Goal: Information Seeking & Learning: Learn about a topic

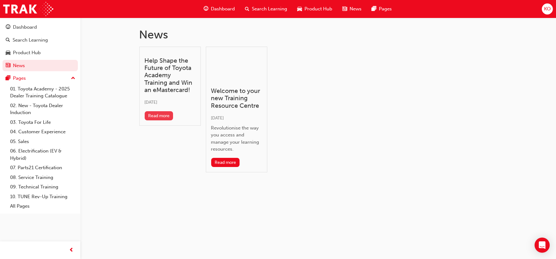
click at [167, 113] on button "Read more" at bounding box center [159, 115] width 29 height 9
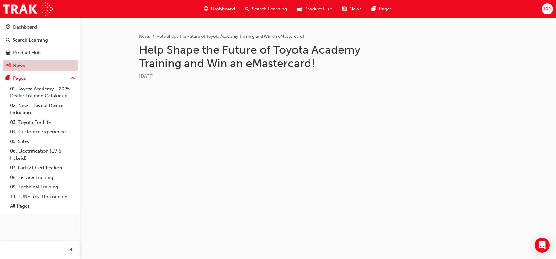
click at [15, 67] on link "News" at bounding box center [40, 66] width 75 height 12
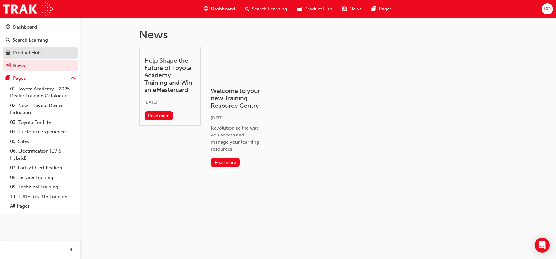
click at [42, 52] on div "Product Hub" at bounding box center [40, 53] width 69 height 8
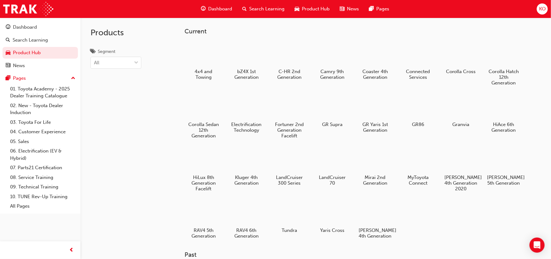
click at [216, 10] on span "Dashboard" at bounding box center [220, 8] width 24 height 7
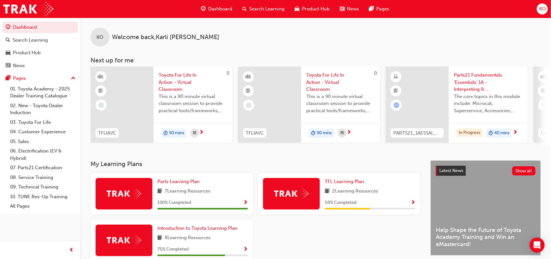
scroll to position [35, 0]
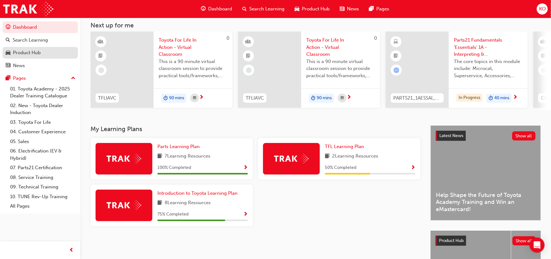
click at [50, 52] on div "Product Hub" at bounding box center [40, 53] width 69 height 8
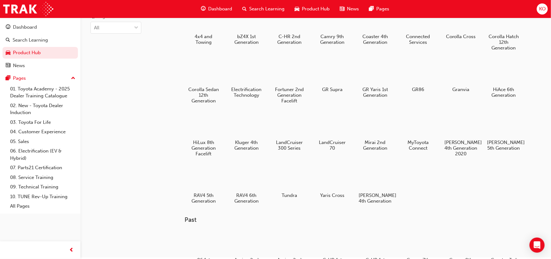
click at [542, 10] on span "KO" at bounding box center [542, 8] width 7 height 7
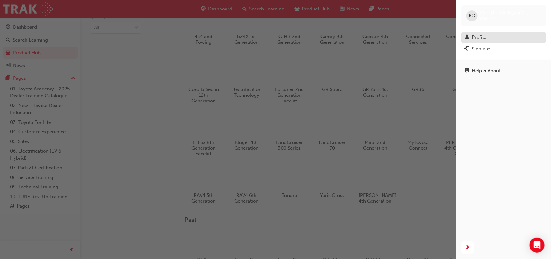
click at [498, 36] on div "Profile" at bounding box center [504, 37] width 78 height 8
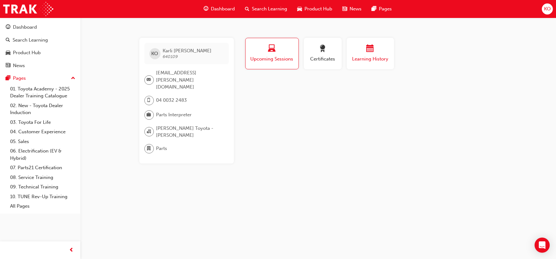
click at [368, 48] on span "calendar-icon" at bounding box center [371, 49] width 8 height 9
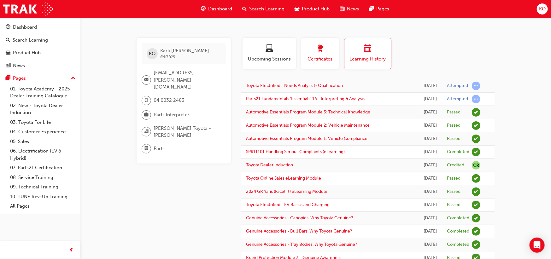
click at [324, 56] on span "Certificates" at bounding box center [320, 59] width 28 height 7
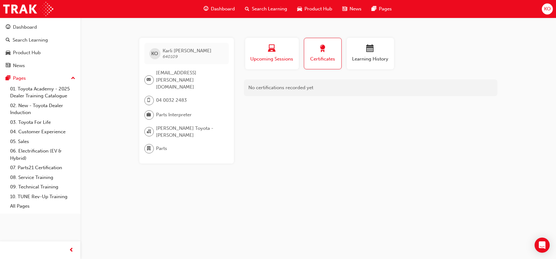
click at [276, 50] on div "button" at bounding box center [272, 50] width 44 height 10
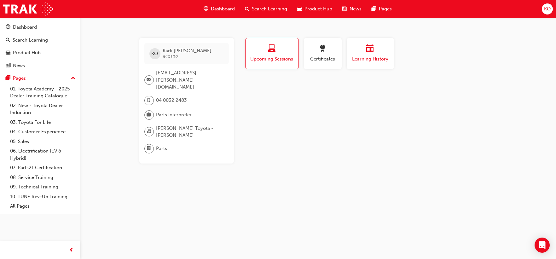
click at [373, 62] on button "Learning History" at bounding box center [370, 54] width 47 height 32
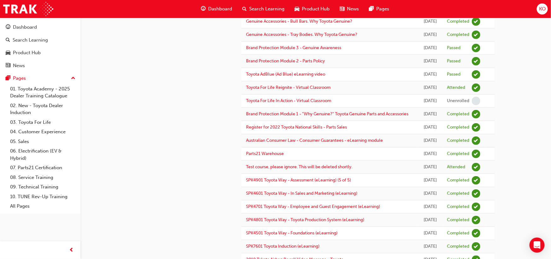
scroll to position [245, 0]
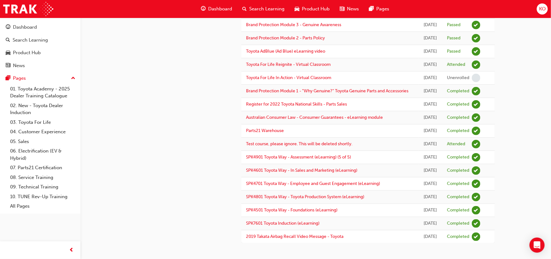
drag, startPoint x: 268, startPoint y: 0, endPoint x: 144, endPoint y: 125, distance: 176.0
click at [139, 127] on div "KO Karli OShea 640109 karli.oshea@johncoletoyota.com.au 04 0032 2483 Parts Inte…" at bounding box center [189, 24] width 105 height 439
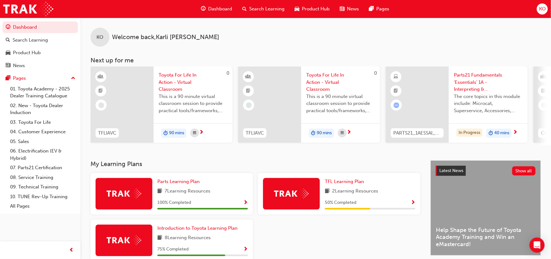
click at [247, 205] on span "Show Progress" at bounding box center [245, 203] width 5 height 6
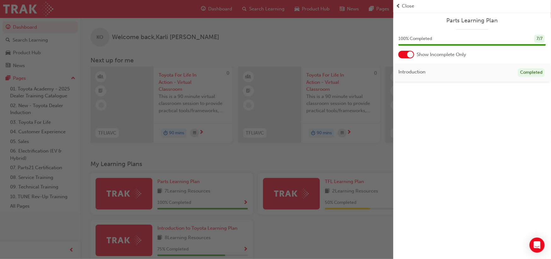
click at [447, 57] on span "Show Incomplete Only" at bounding box center [442, 54] width 50 height 7
click at [458, 22] on span "Parts Learning Plan" at bounding box center [472, 20] width 148 height 7
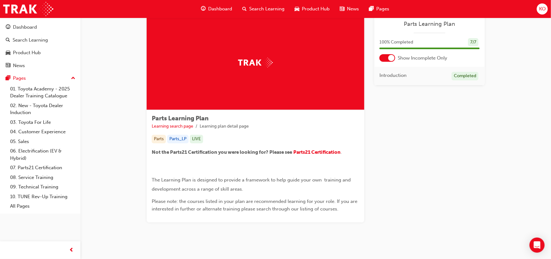
scroll to position [26, 0]
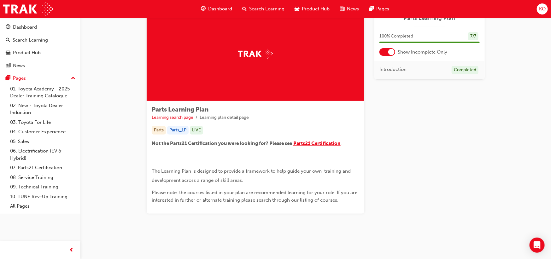
click at [329, 143] on span "Parts21 Certification" at bounding box center [316, 144] width 47 height 6
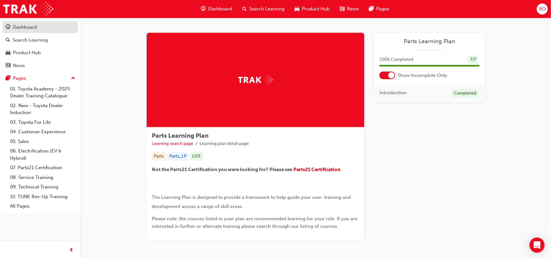
click at [33, 27] on div "Dashboard" at bounding box center [25, 27] width 24 height 7
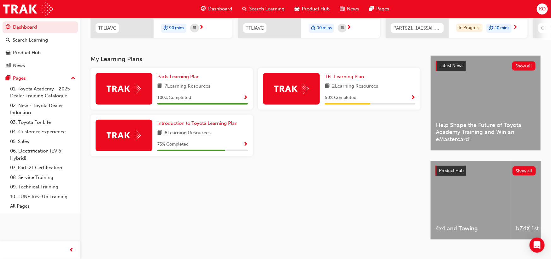
scroll to position [117, 0]
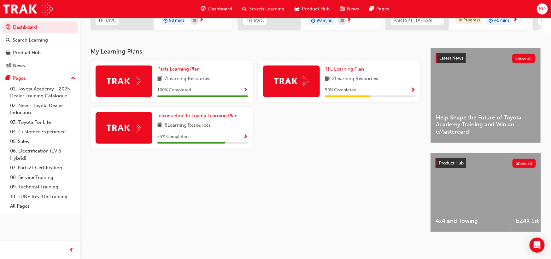
click at [244, 134] on span "Show Progress" at bounding box center [245, 137] width 5 height 6
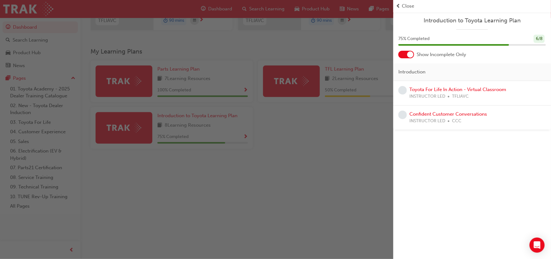
click at [407, 7] on span "Close" at bounding box center [408, 6] width 12 height 7
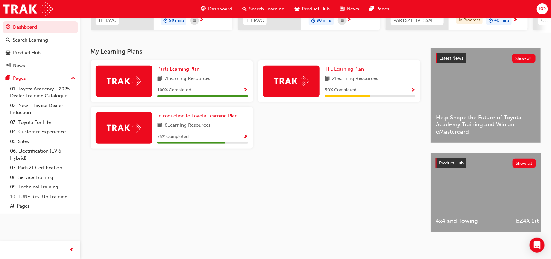
click at [247, 88] on span "Show Progress" at bounding box center [245, 91] width 5 height 6
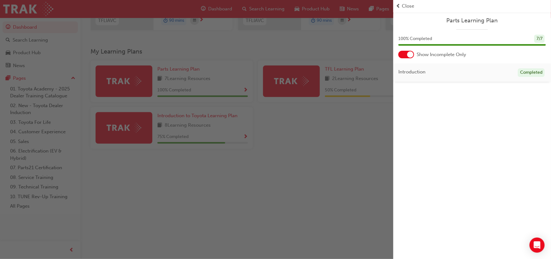
click at [405, 6] on span "Close" at bounding box center [408, 6] width 12 height 7
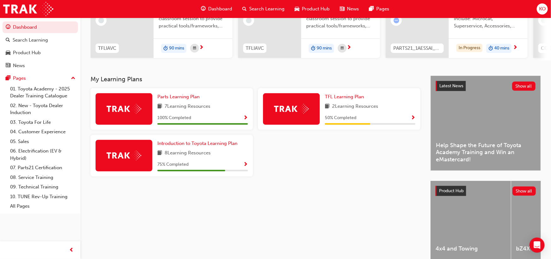
scroll to position [105, 0]
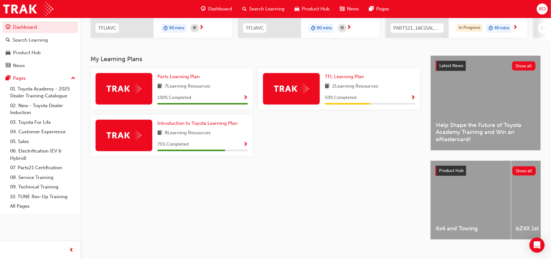
click at [246, 99] on span "Show Progress" at bounding box center [245, 98] width 5 height 6
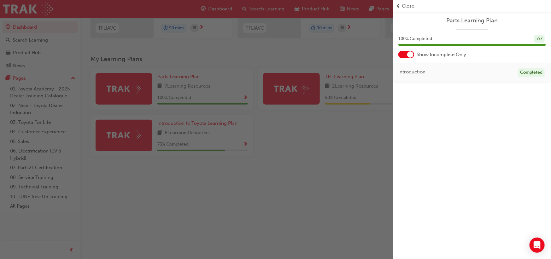
click at [523, 67] on div "Introduction Completed" at bounding box center [472, 72] width 158 height 19
click at [476, 20] on span "Parts Learning Plan" at bounding box center [472, 20] width 148 height 7
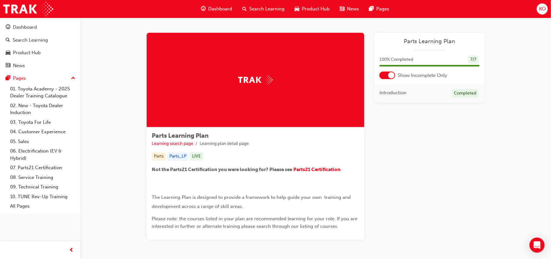
drag, startPoint x: 408, startPoint y: 165, endPoint x: 406, endPoint y: 158, distance: 6.9
click at [407, 163] on div "Learning Plan Parts Learning Plan 100 % Completed 7 / 7 Show Incomplete Only In…" at bounding box center [429, 136] width 110 height 207
click at [390, 75] on div at bounding box center [391, 75] width 6 height 6
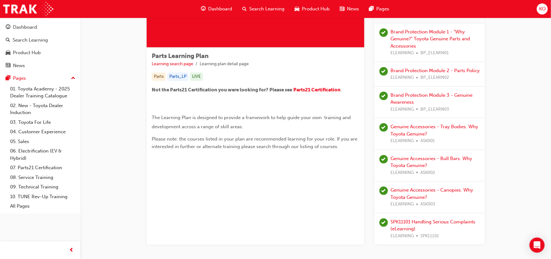
scroll to position [35, 0]
